Goal: Transaction & Acquisition: Subscribe to service/newsletter

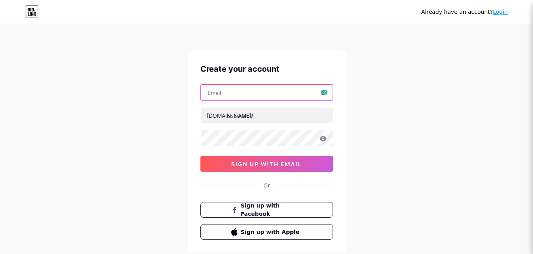
click at [246, 91] on input "text" at bounding box center [267, 93] width 132 height 16
type input "[EMAIL_ADDRESS][DOMAIN_NAME]"
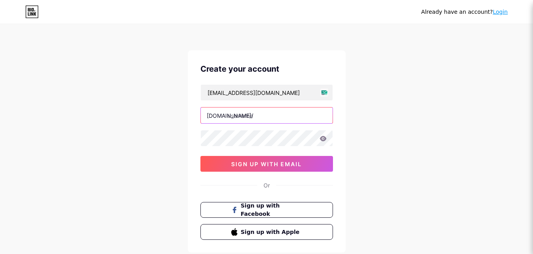
click at [248, 122] on input "text" at bounding box center [267, 116] width 132 height 16
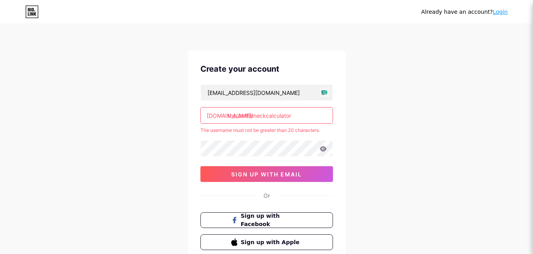
click at [323, 150] on icon at bounding box center [322, 149] width 7 height 6
click at [323, 149] on icon at bounding box center [322, 148] width 7 height 5
click at [320, 149] on icon at bounding box center [322, 148] width 7 height 5
click at [239, 116] on input "the_bottleneckcalculator" at bounding box center [267, 116] width 132 height 16
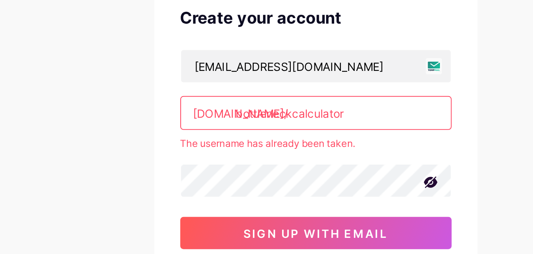
click at [254, 116] on input "bottleneckcalculator" at bounding box center [267, 116] width 132 height 16
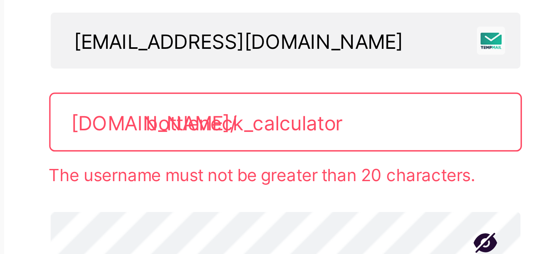
click at [284, 117] on input "bottleneck_calculator" at bounding box center [267, 116] width 132 height 16
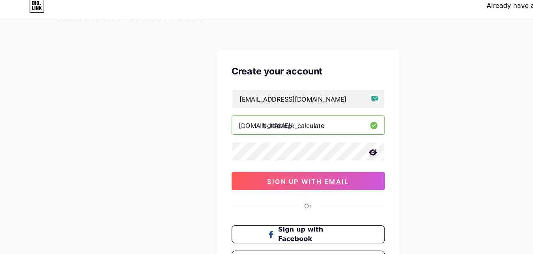
type input "bottleneck_calculate"
click at [194, 143] on div "Create your account [EMAIL_ADDRESS][DOMAIN_NAME] [DOMAIN_NAME]/ bottleneck_calc…" at bounding box center [267, 151] width 158 height 202
drag, startPoint x: 284, startPoint y: 112, endPoint x: 195, endPoint y: 112, distance: 88.7
click at [195, 112] on div "Create your account [EMAIL_ADDRESS][DOMAIN_NAME] [DOMAIN_NAME]/ bottleneck_calc…" at bounding box center [267, 151] width 158 height 202
drag, startPoint x: 310, startPoint y: 92, endPoint x: 169, endPoint y: 88, distance: 140.4
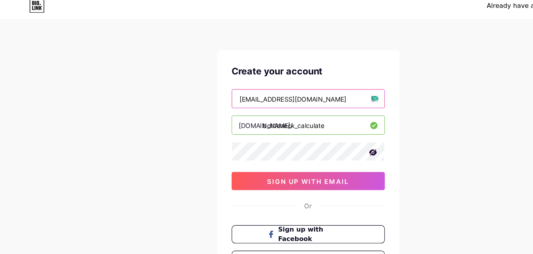
click at [169, 88] on div "Already have an account? Login Create your account [EMAIL_ADDRESS][DOMAIN_NAME]…" at bounding box center [266, 151] width 533 height 302
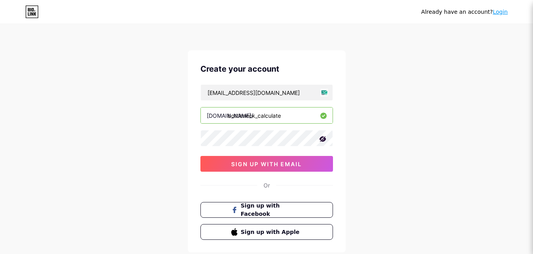
click at [166, 157] on div "Already have an account? Login Create your account [EMAIL_ADDRESS][DOMAIN_NAME]…" at bounding box center [266, 151] width 533 height 302
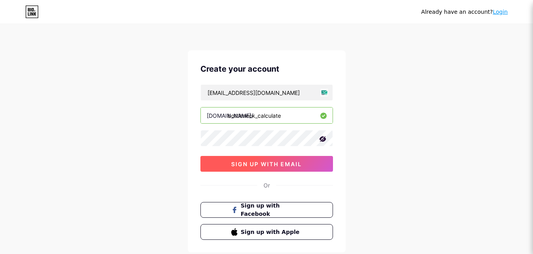
click at [224, 165] on button "sign up with email" at bounding box center [266, 164] width 132 height 16
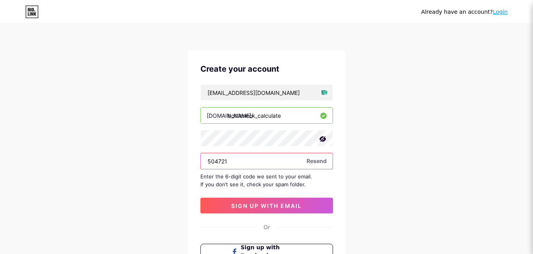
type input "504721"
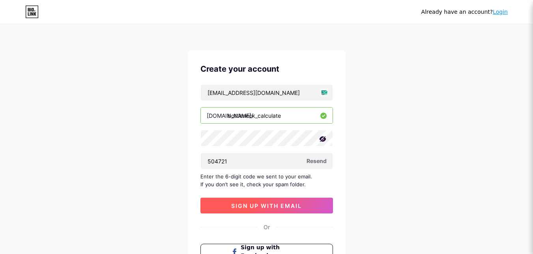
click at [250, 206] on span "sign up with email" at bounding box center [266, 206] width 71 height 7
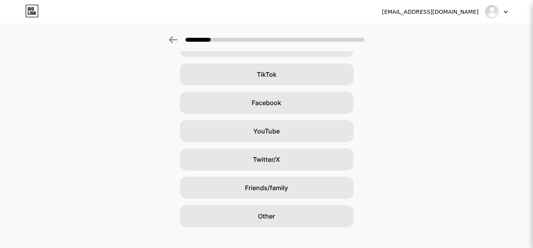
scroll to position [91, 0]
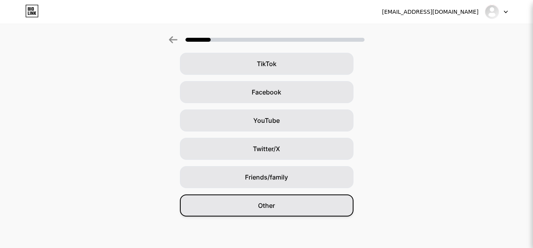
click at [264, 212] on div "Other" at bounding box center [266, 206] width 173 height 22
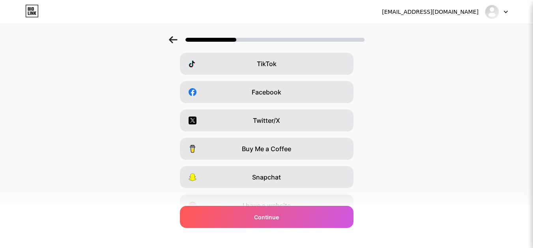
scroll to position [0, 0]
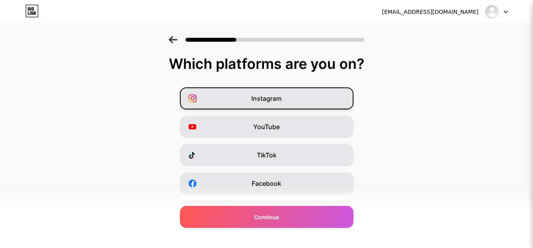
click at [274, 104] on div "Instagram" at bounding box center [266, 99] width 173 height 22
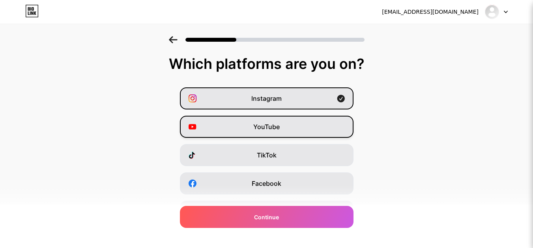
click at [278, 118] on div "YouTube" at bounding box center [266, 127] width 173 height 22
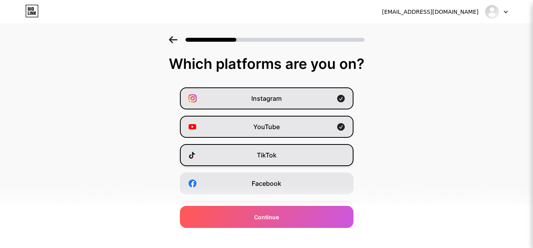
click at [289, 155] on div "TikTok" at bounding box center [266, 155] width 173 height 22
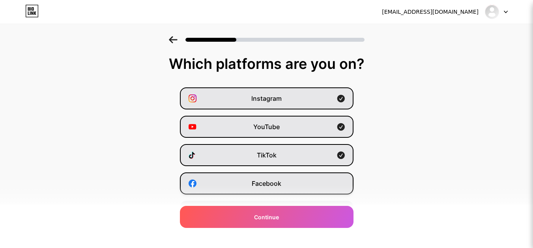
click at [295, 185] on div "Facebook" at bounding box center [266, 184] width 173 height 22
click at [301, 157] on div "TikTok" at bounding box center [266, 155] width 173 height 22
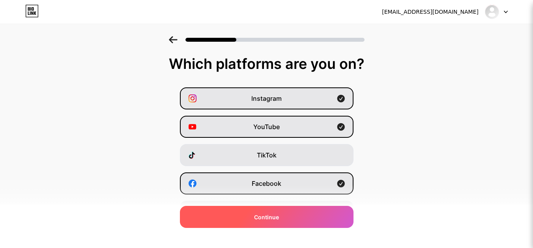
click at [305, 211] on div "Continue" at bounding box center [266, 217] width 173 height 22
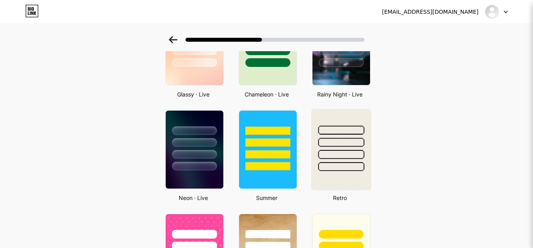
scroll to position [290, 0]
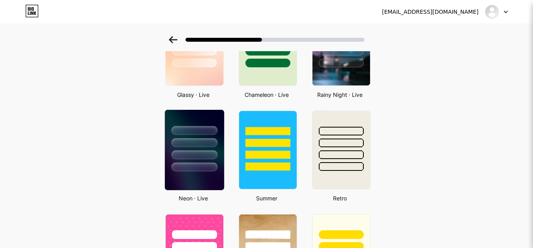
click at [205, 162] on div at bounding box center [193, 141] width 59 height 62
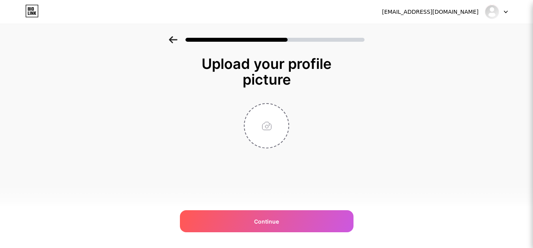
scroll to position [0, 0]
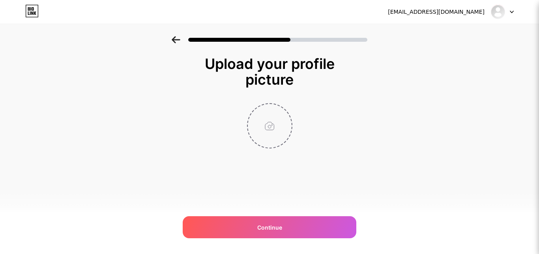
click at [278, 127] on input "file" at bounding box center [270, 126] width 44 height 44
type input "C:\fakepath\Bottleneck Calculator Logo.png"
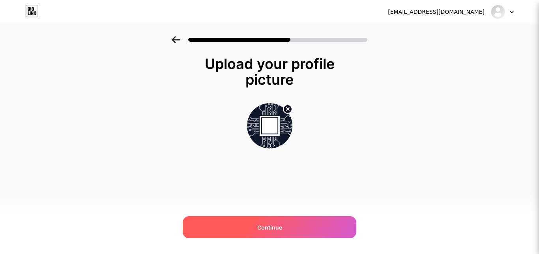
click at [295, 222] on div "Continue" at bounding box center [269, 227] width 173 height 22
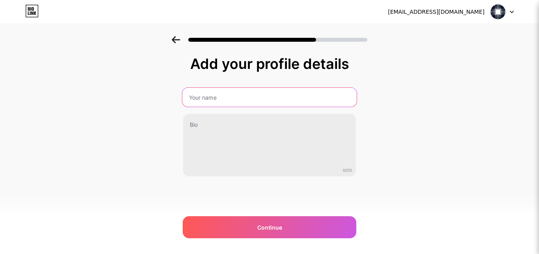
click at [242, 96] on input "text" at bounding box center [269, 97] width 174 height 19
type input "The Bottleneck Calculator"
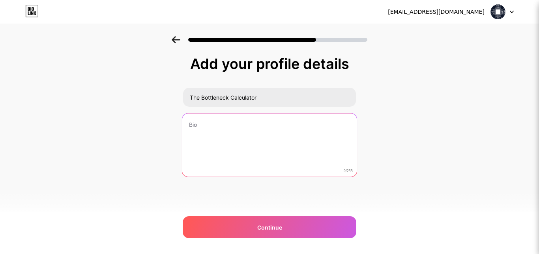
click at [239, 124] on textarea at bounding box center [269, 146] width 174 height 64
paste textarea "Helping gamers & PC builders fix bottlenecks ⚡ Smarter upgrades → Smoother perf…"
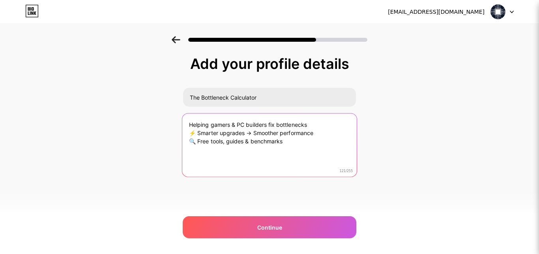
click at [190, 126] on textarea "Helping gamers & PC builders fix bottlenecks ⚡ Smarter upgrades → Smoother perf…" at bounding box center [269, 146] width 174 height 64
paste textarea "Helping gamers & PC builders fix bottlenecks ⚡ Smarter upgrades → Smoother perf…"
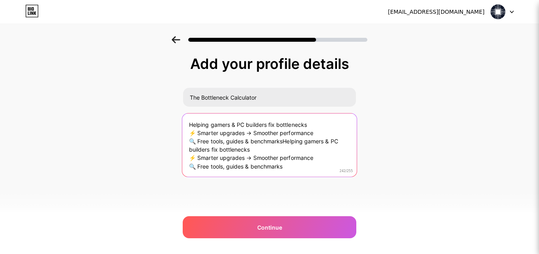
drag, startPoint x: 284, startPoint y: 143, endPoint x: 189, endPoint y: 121, distance: 97.6
click at [189, 121] on textarea "Helping gamers & PC builders fix bottlenecks ⚡ Smarter upgrades → Smoother perf…" at bounding box center [269, 146] width 174 height 64
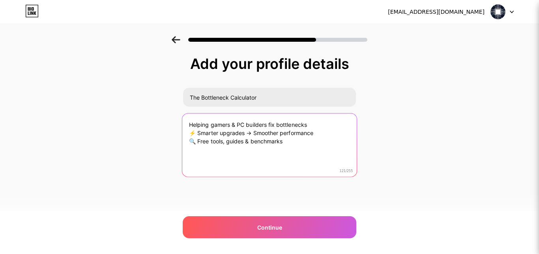
click at [303, 142] on textarea "Helping gamers & PC builders fix bottlenecks ⚡ Smarter upgrades → Smoother perf…" at bounding box center [269, 146] width 174 height 64
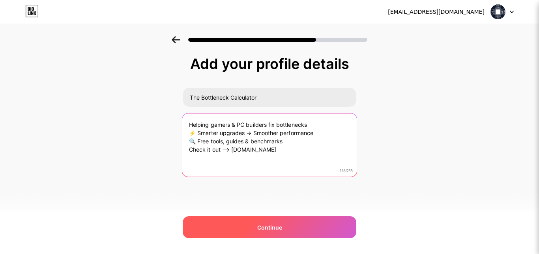
type textarea "Helping gamers & PC builders fix bottlenecks ⚡ Smarter upgrades → Smoother perf…"
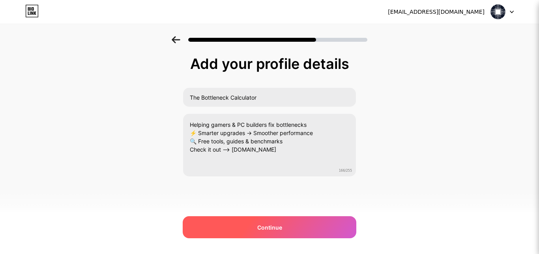
click at [264, 225] on span "Continue" at bounding box center [269, 228] width 25 height 8
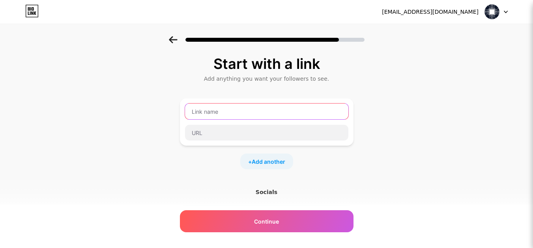
click at [250, 107] on input "text" at bounding box center [266, 112] width 163 height 16
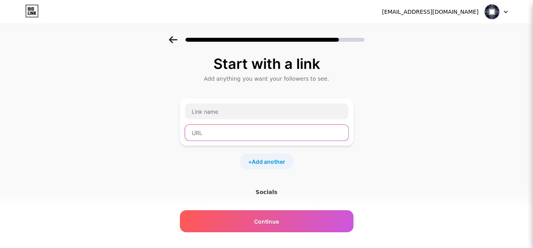
click at [245, 131] on input "text" at bounding box center [266, 133] width 163 height 16
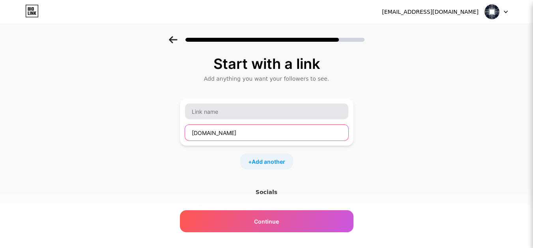
type input "[DOMAIN_NAME]"
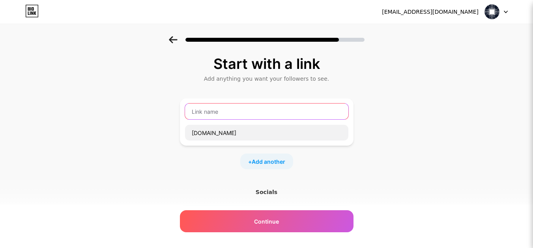
click at [244, 114] on input "text" at bounding box center [266, 112] width 163 height 16
type input "Bottleneck Calculator Link"
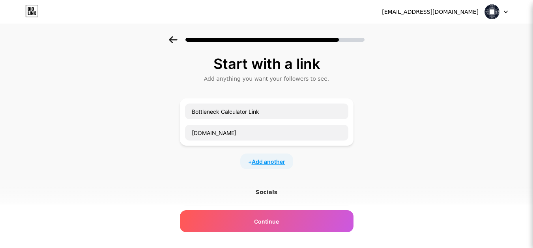
click at [275, 159] on span "Add another" at bounding box center [269, 162] width 34 height 8
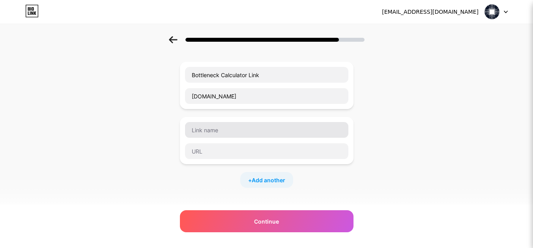
scroll to position [37, 0]
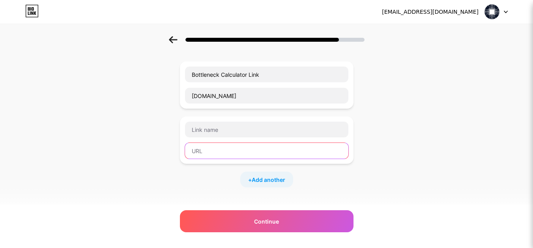
click at [246, 149] on input "text" at bounding box center [266, 151] width 163 height 16
paste input "[URL][DOMAIN_NAME]"
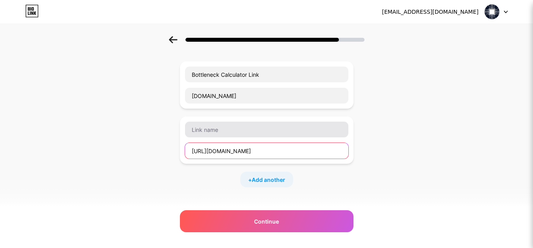
type input "[URL][DOMAIN_NAME]"
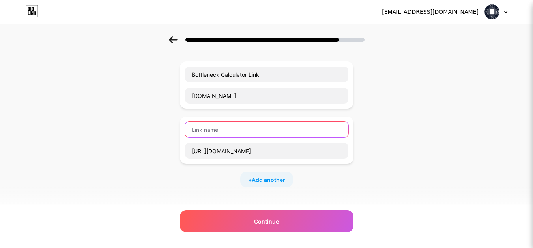
scroll to position [0, 0]
click at [249, 127] on input "text" at bounding box center [266, 130] width 163 height 16
type input "f"
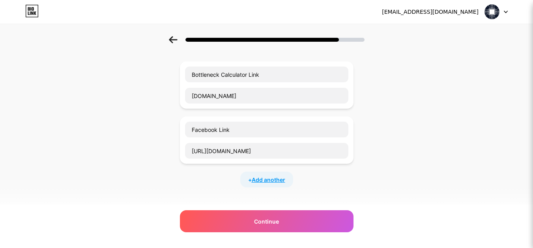
click at [260, 179] on span "Add another" at bounding box center [269, 180] width 34 height 8
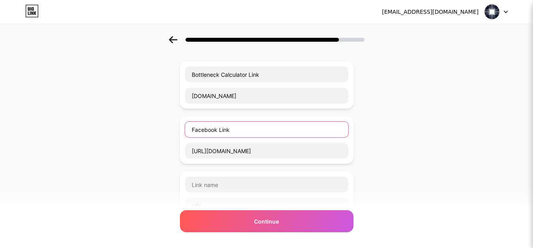
click at [220, 132] on input "Facebook Link" at bounding box center [266, 130] width 163 height 16
type input "Facebook Profile Link"
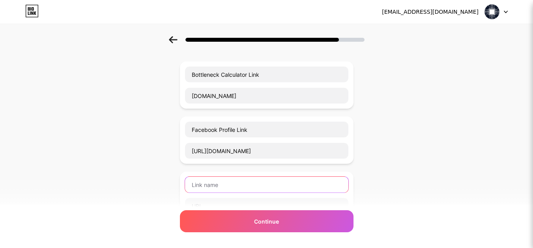
click at [239, 181] on input "text" at bounding box center [266, 185] width 163 height 16
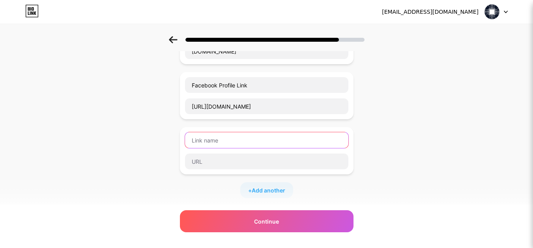
scroll to position [83, 0]
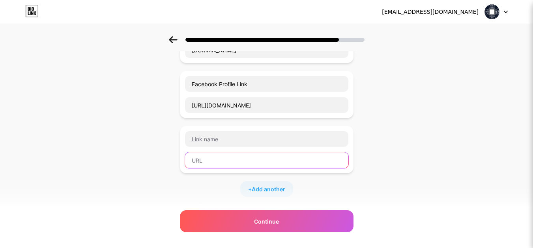
click at [229, 158] on input "text" at bounding box center [266, 161] width 163 height 16
paste input "[URL][DOMAIN_NAME]"
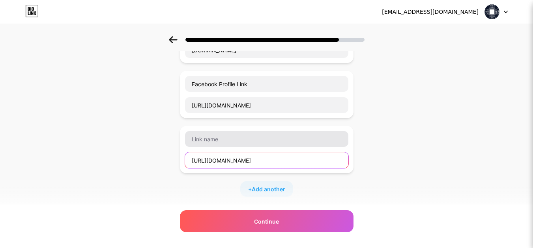
type input "[URL][DOMAIN_NAME]"
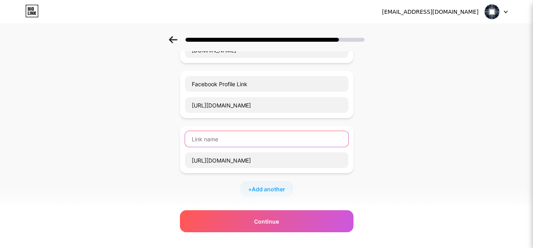
click at [230, 143] on input "text" at bounding box center [266, 139] width 163 height 16
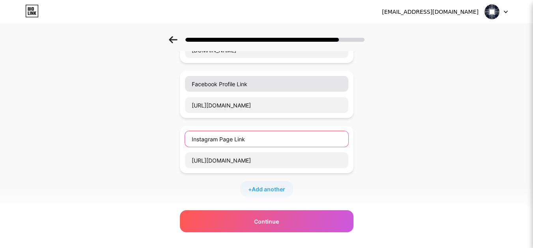
type input "Instagram Page Link"
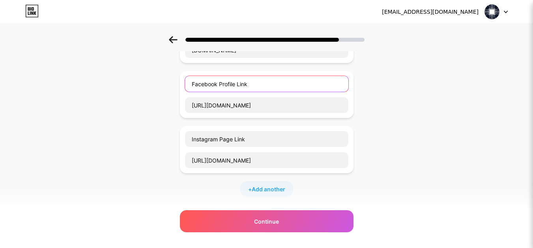
click at [236, 82] on input "Facebook Profile Link" at bounding box center [266, 84] width 163 height 16
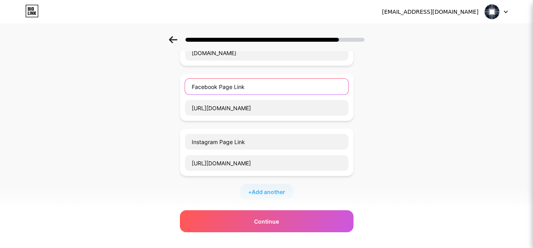
scroll to position [80, 0]
type input "Facebook Page Link"
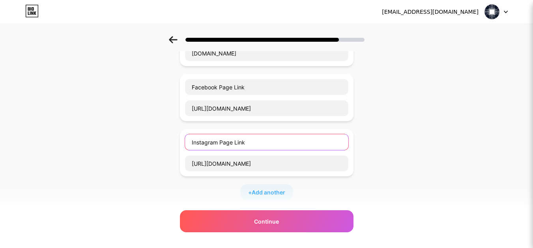
drag, startPoint x: 272, startPoint y: 146, endPoint x: 148, endPoint y: 147, distance: 123.8
click at [148, 147] on div "Start with a link Add anything you want your followers to see. Bottleneck Calcu…" at bounding box center [266, 151] width 533 height 388
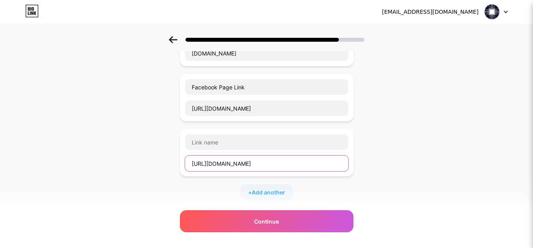
click at [319, 161] on input "[URL][DOMAIN_NAME]" at bounding box center [266, 164] width 163 height 16
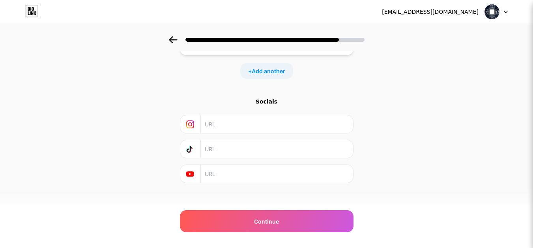
scroll to position [202, 0]
click at [233, 126] on input "text" at bounding box center [276, 124] width 143 height 18
paste input "[URL][DOMAIN_NAME]"
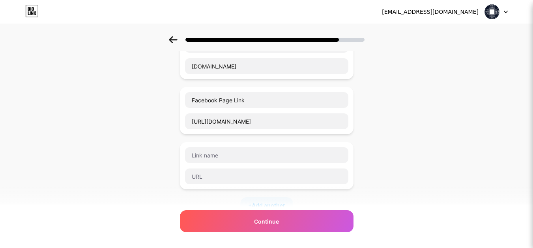
scroll to position [66, 0]
type input "[URL][DOMAIN_NAME]"
click at [255, 124] on input "[URL][DOMAIN_NAME]" at bounding box center [266, 122] width 163 height 16
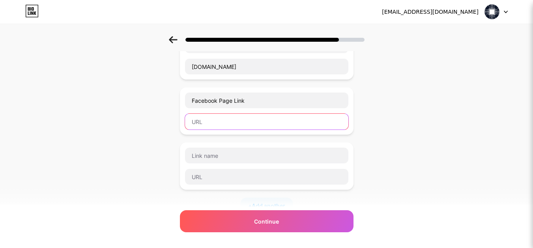
scroll to position [207, 0]
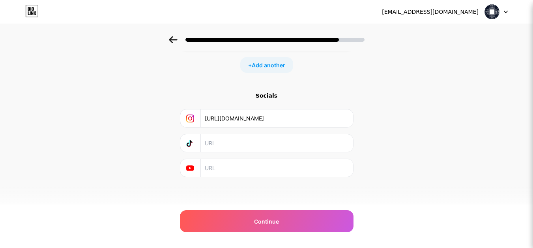
click at [241, 167] on input "text" at bounding box center [276, 168] width 143 height 18
click at [194, 140] on icon at bounding box center [190, 144] width 8 height 8
click at [192, 146] on icon at bounding box center [189, 144] width 5 height 5
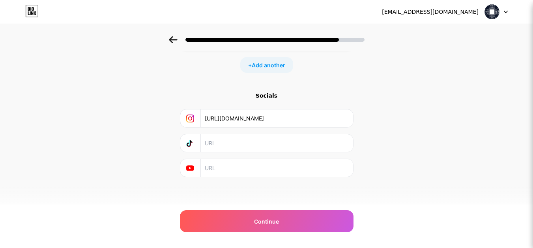
click at [192, 146] on icon at bounding box center [189, 144] width 5 height 5
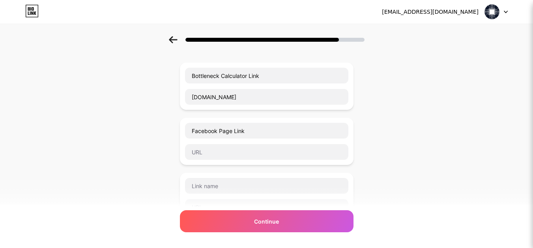
scroll to position [0, 0]
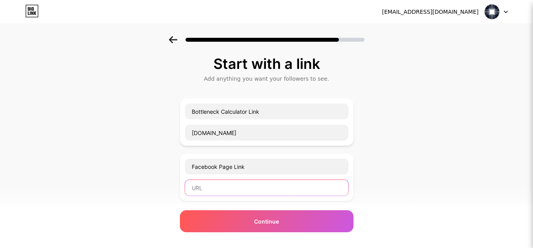
click at [231, 182] on input "text" at bounding box center [266, 188] width 163 height 16
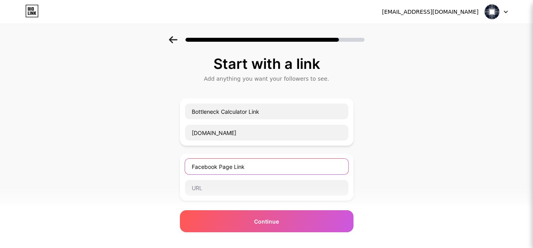
click at [235, 166] on input "Facebook Page Link" at bounding box center [266, 167] width 163 height 16
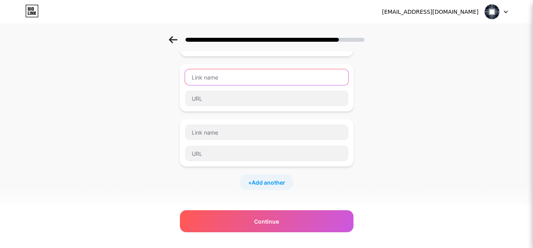
scroll to position [90, 0]
click at [403, 193] on div "Start with a link Add anything you want your followers to see. Bottleneck Calcu…" at bounding box center [266, 140] width 533 height 388
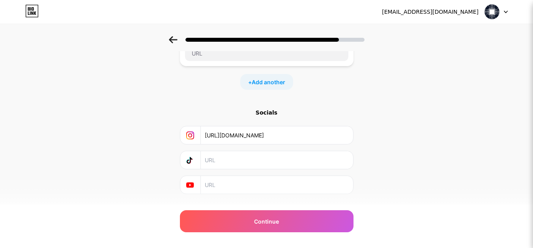
scroll to position [207, 0]
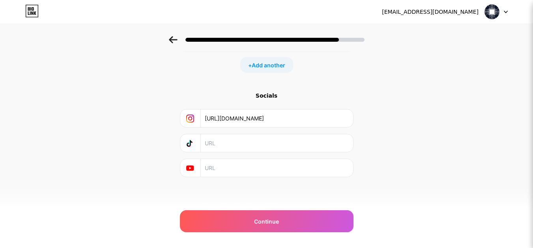
click at [222, 169] on input "text" at bounding box center [276, 168] width 143 height 18
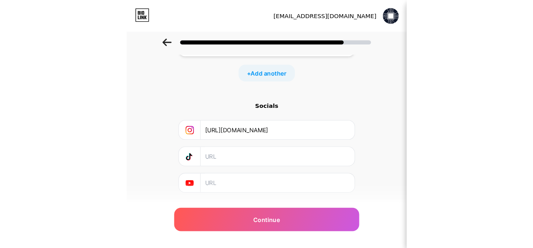
scroll to position [186, 0]
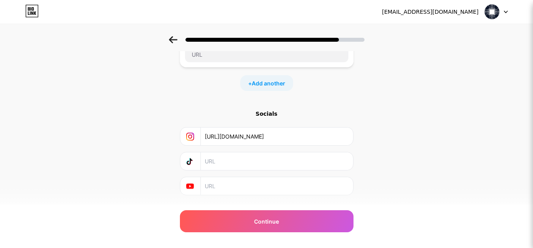
paste input "[URL][DOMAIN_NAME]"
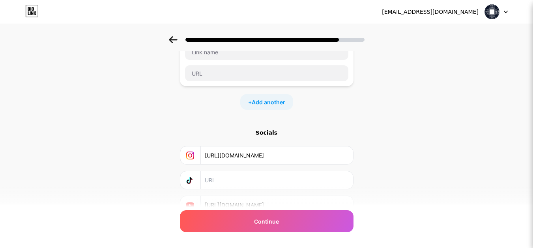
scroll to position [188, 0]
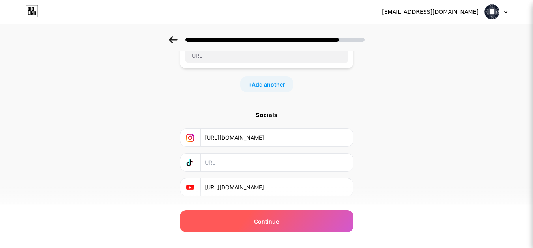
type input "[URL][DOMAIN_NAME]"
click at [276, 222] on span "Continue" at bounding box center [266, 222] width 25 height 8
click at [277, 222] on span "Continue" at bounding box center [266, 222] width 25 height 8
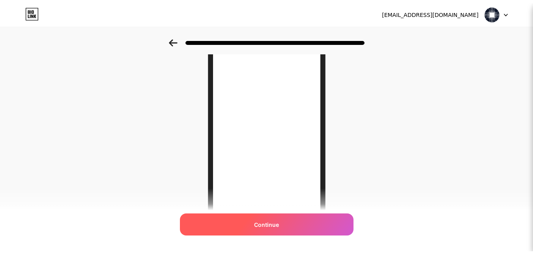
scroll to position [0, 0]
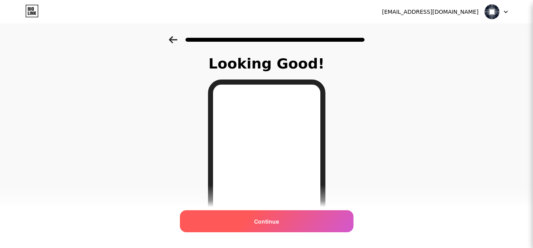
click at [273, 229] on div "Continue" at bounding box center [266, 222] width 173 height 22
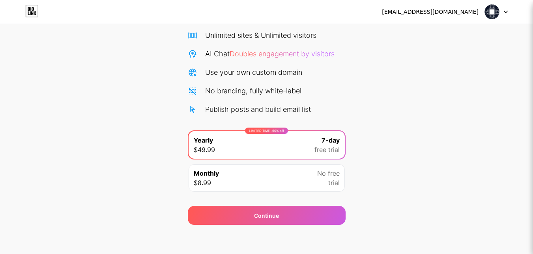
scroll to position [60, 0]
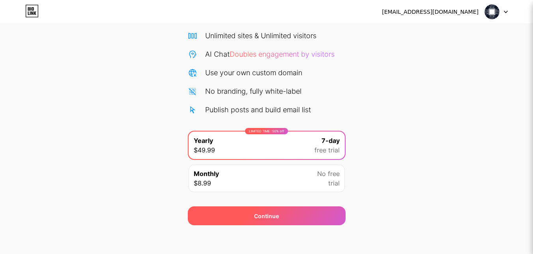
click at [286, 212] on div "Continue" at bounding box center [267, 216] width 158 height 19
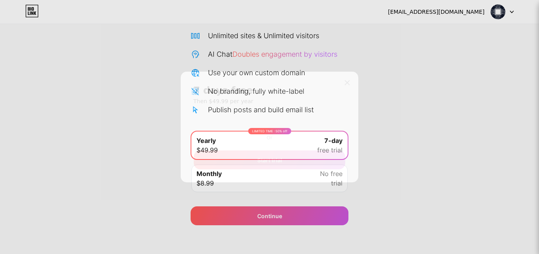
click at [349, 80] on div "7 days free Then $49.99 per year Or Start trial" at bounding box center [269, 127] width 177 height 111
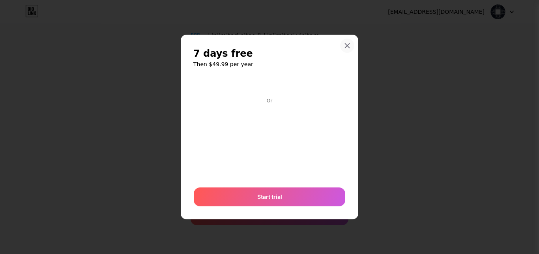
click at [347, 45] on icon at bounding box center [347, 46] width 6 height 6
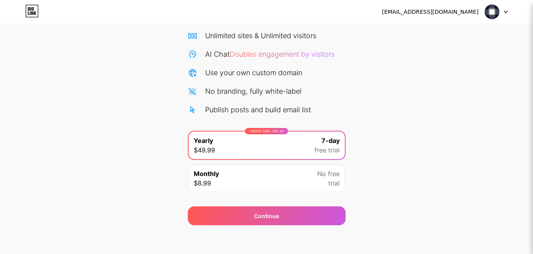
scroll to position [0, 0]
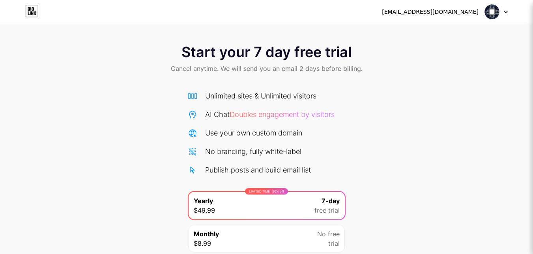
click at [416, 13] on div "[EMAIL_ADDRESS][DOMAIN_NAME]" at bounding box center [430, 12] width 97 height 8
click at [503, 15] on div at bounding box center [496, 12] width 23 height 14
click at [486, 13] on img at bounding box center [491, 11] width 15 height 15
click at [28, 12] on icon at bounding box center [31, 11] width 13 height 13
